Goal: Task Accomplishment & Management: Manage account settings

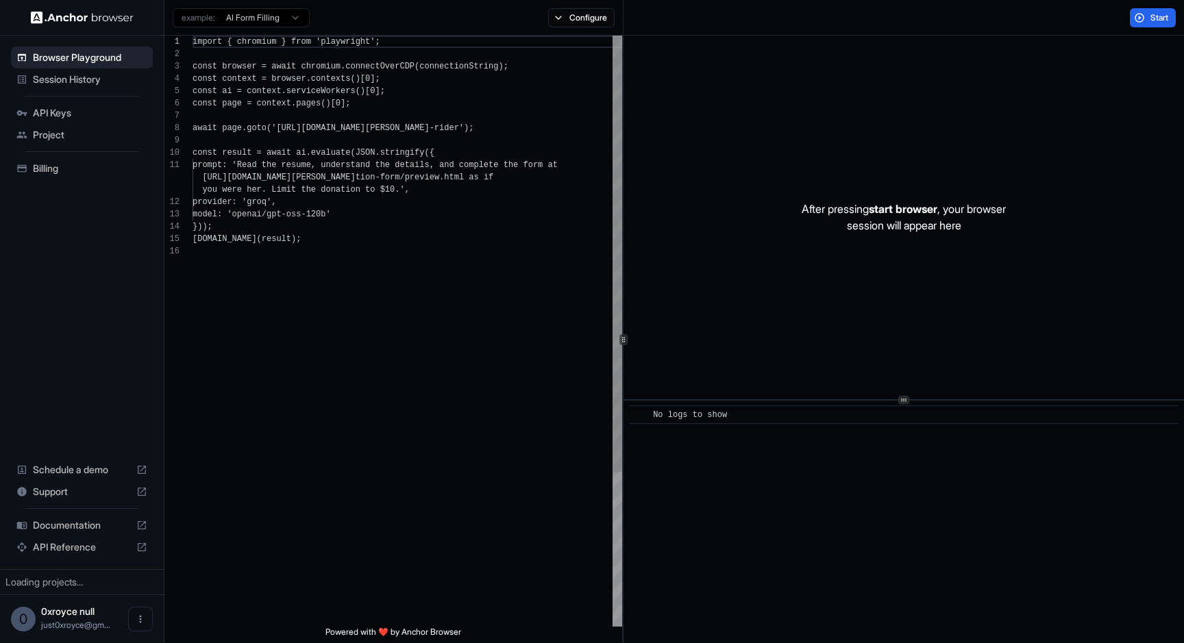
scroll to position [123, 0]
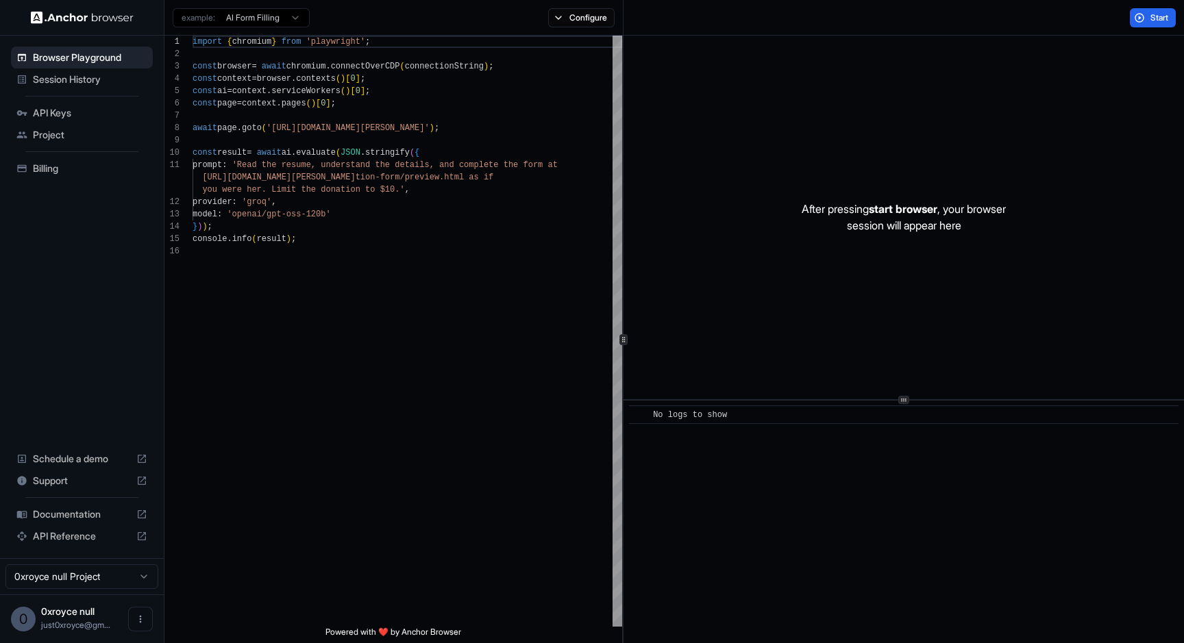
click at [62, 173] on span "Billing" at bounding box center [90, 169] width 114 height 14
